Goal: Transaction & Acquisition: Purchase product/service

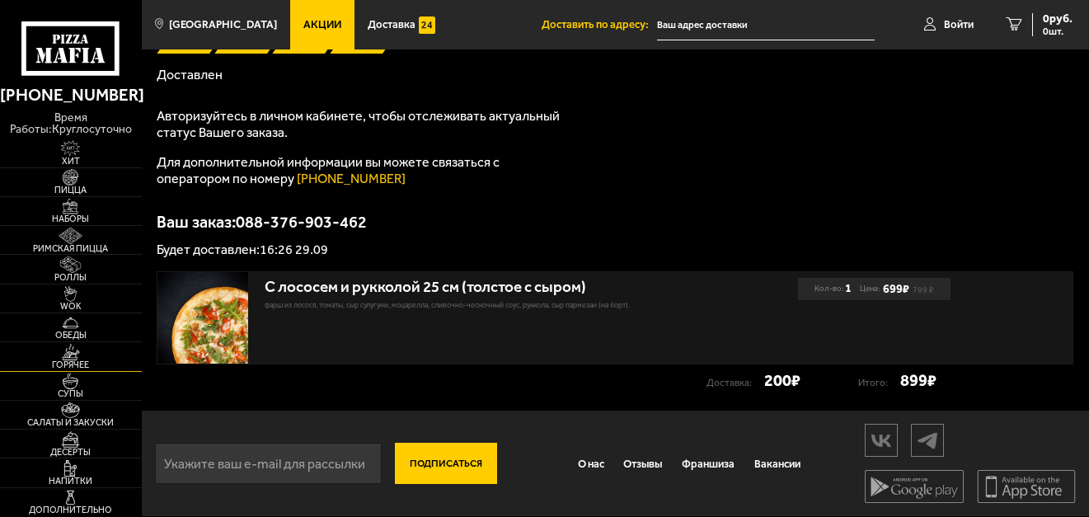
scroll to position [247, 0]
type input "[PERSON_NAME][STREET_ADDRESS][PERSON_NAME]"
click at [94, 427] on span "Салаты и закуски" at bounding box center [71, 422] width 142 height 9
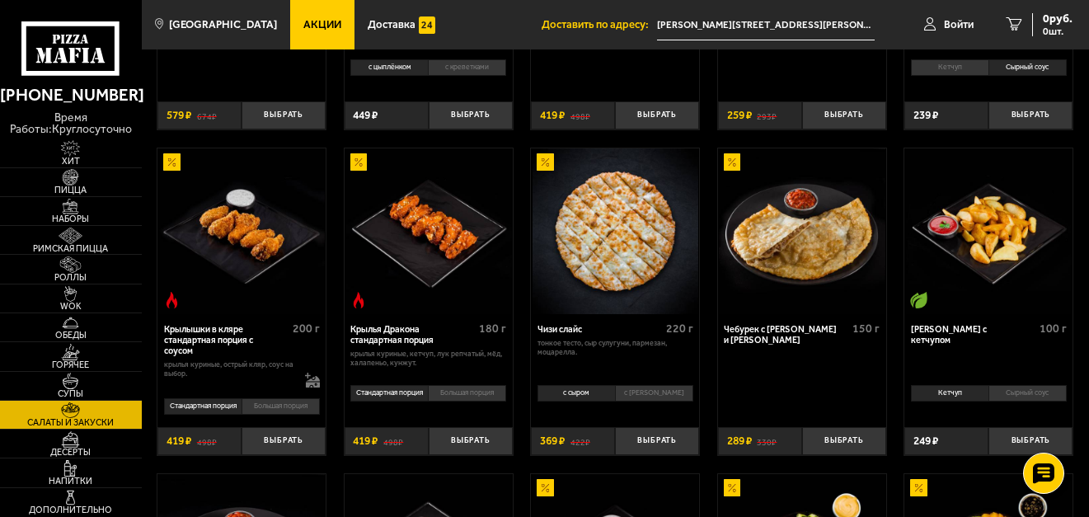
scroll to position [330, 0]
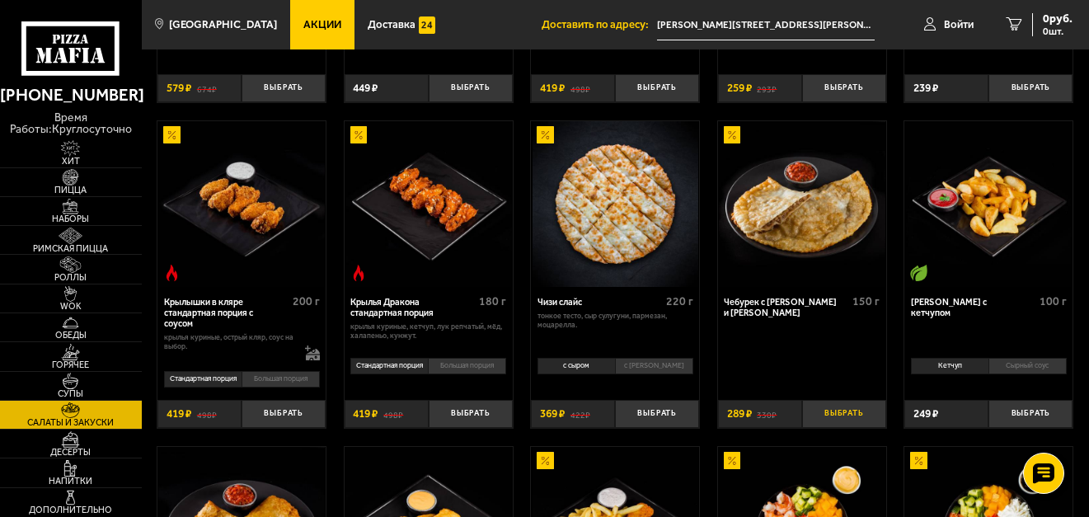
click at [847, 428] on button "Выбрать" at bounding box center [844, 414] width 84 height 28
click at [873, 428] on button "+" at bounding box center [873, 414] width 28 height 28
click at [1035, 24] on span "1156 руб." at bounding box center [1047, 19] width 49 height 12
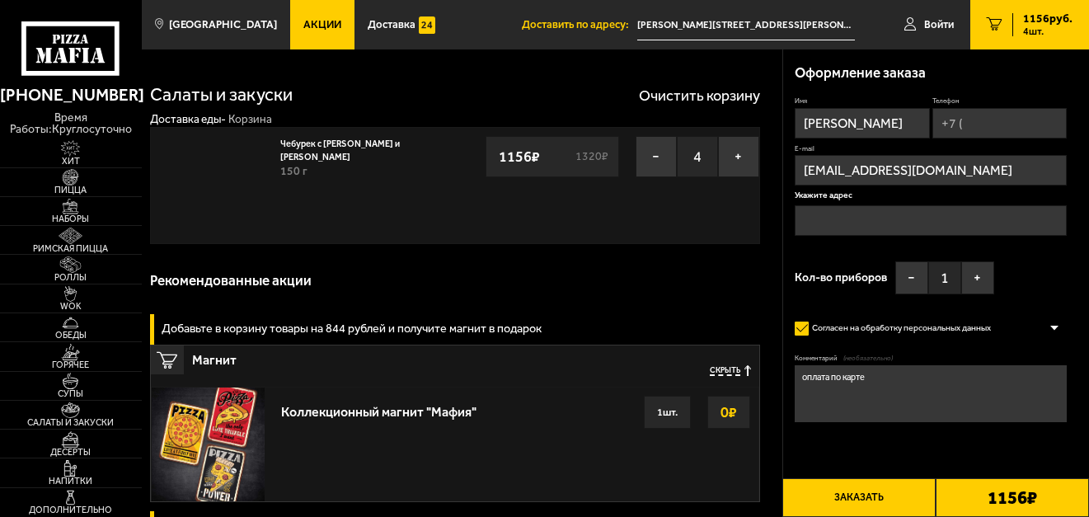
type input "[PERSON_NAME][STREET_ADDRESS][PERSON_NAME]"
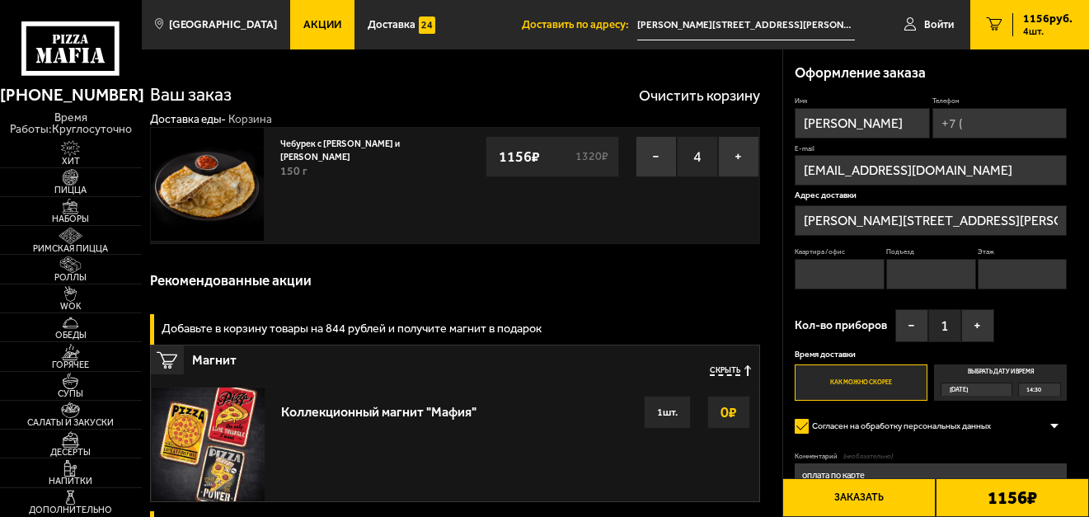
click at [933, 139] on input "Телефон" at bounding box center [1000, 123] width 135 height 31
type input "[PHONE_NUMBER]"
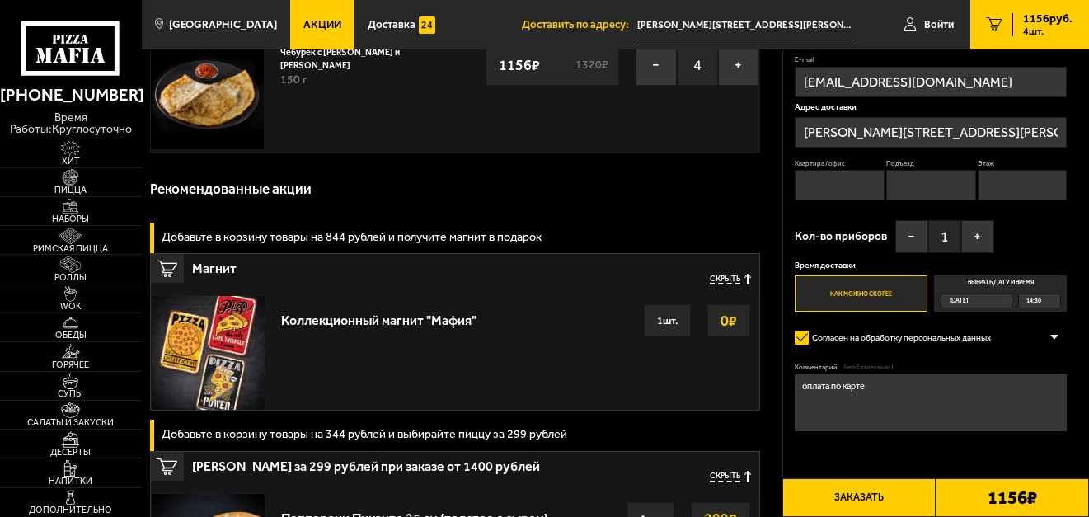
scroll to position [165, 0]
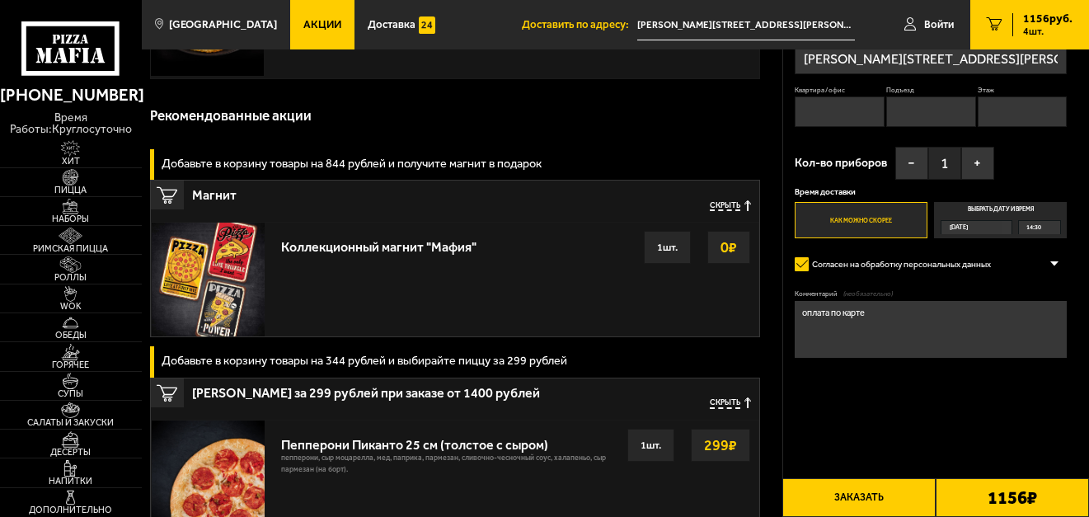
click at [830, 127] on input "Квартира / офис" at bounding box center [840, 111] width 90 height 31
type input "10"
click at [976, 127] on input "Подъезд" at bounding box center [932, 111] width 90 height 31
type input "1"
click at [978, 127] on input "Этаж" at bounding box center [1023, 111] width 90 height 31
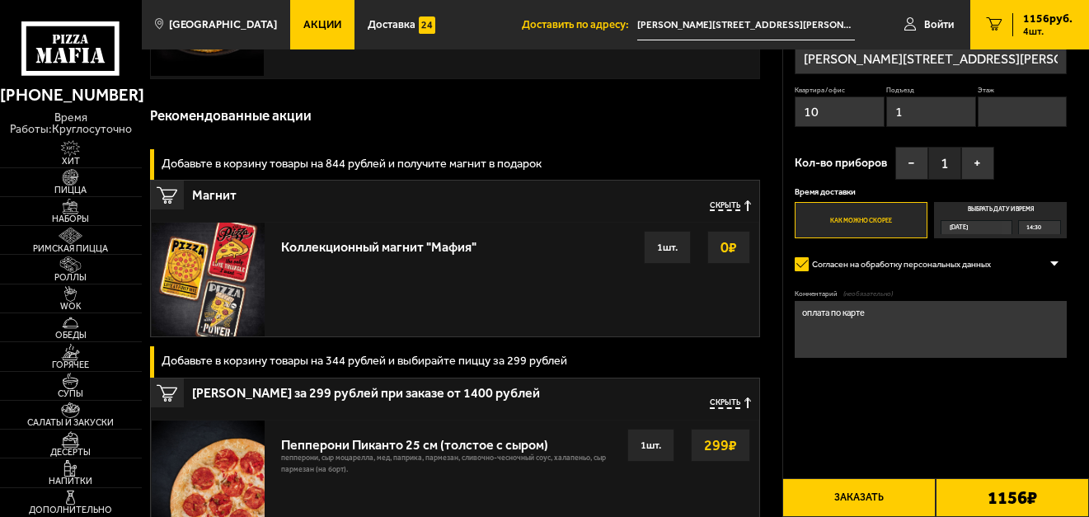
type input "3"
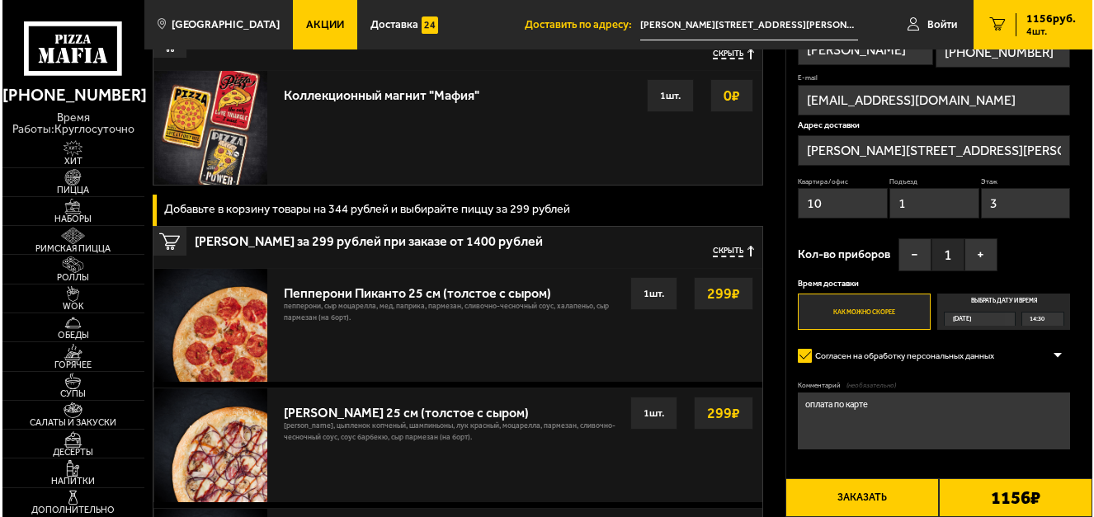
scroll to position [330, 0]
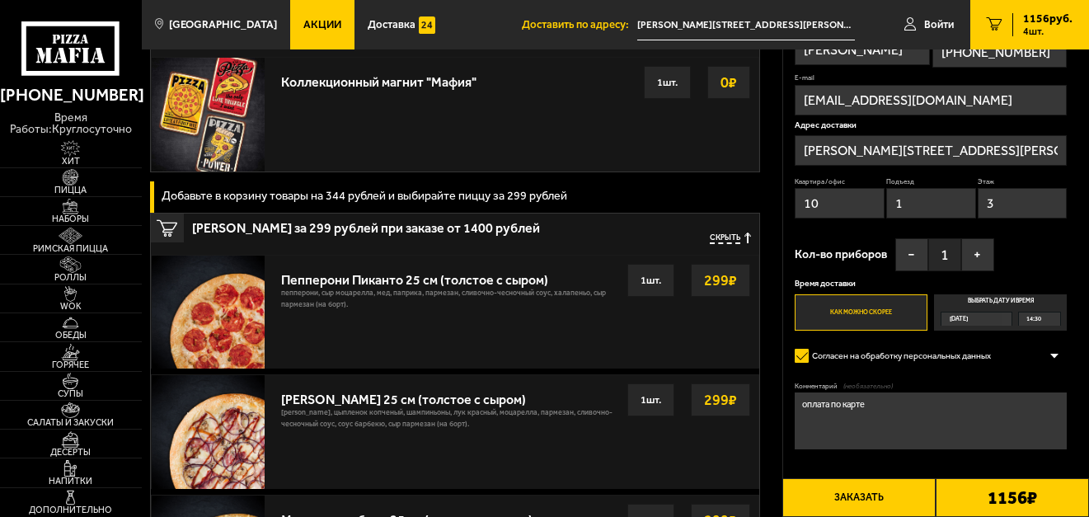
click at [859, 496] on button "Заказать" at bounding box center [859, 497] width 153 height 39
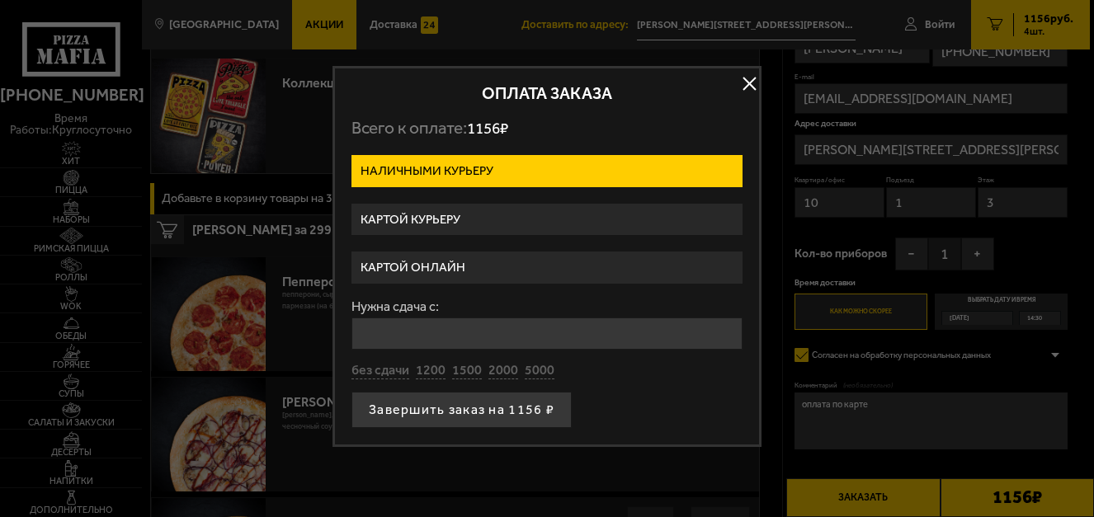
click at [474, 231] on label "Картой курьеру" at bounding box center [546, 220] width 391 height 32
click at [0, 0] on input "Картой курьеру" at bounding box center [0, 0] width 0 height 0
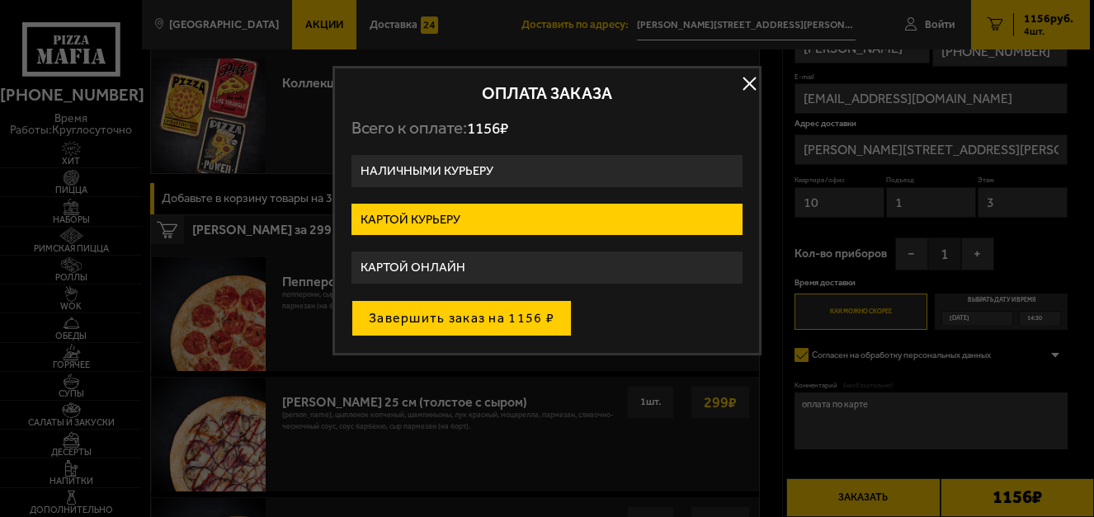
click at [501, 333] on button "Завершить заказ на 1156 ₽" at bounding box center [461, 318] width 220 height 36
